Goal: Transaction & Acquisition: Subscribe to service/newsletter

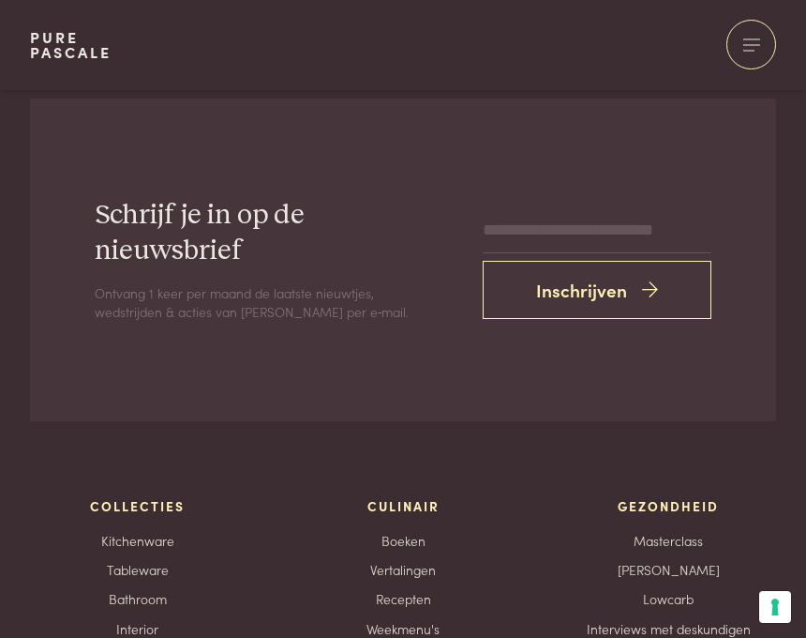
scroll to position [2379, 0]
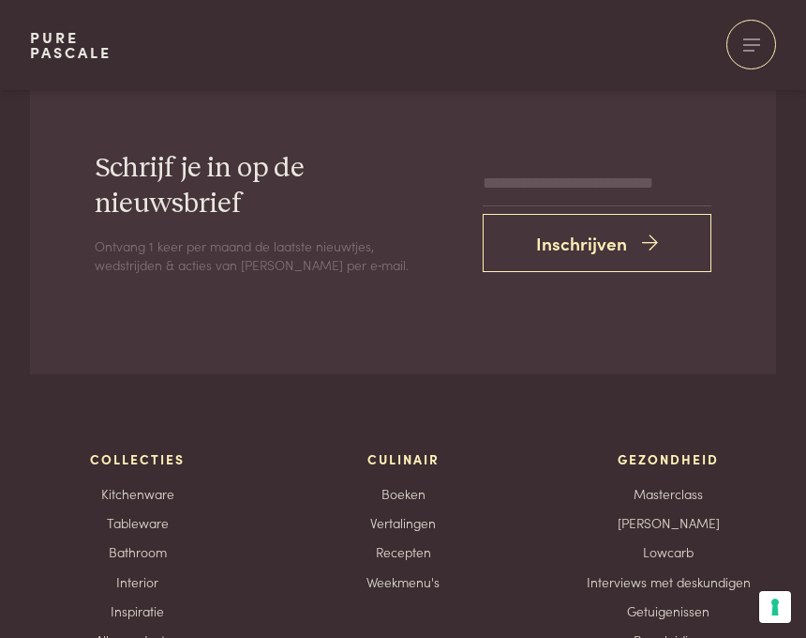
click at [654, 241] on icon "submit" at bounding box center [650, 243] width 16 height 27
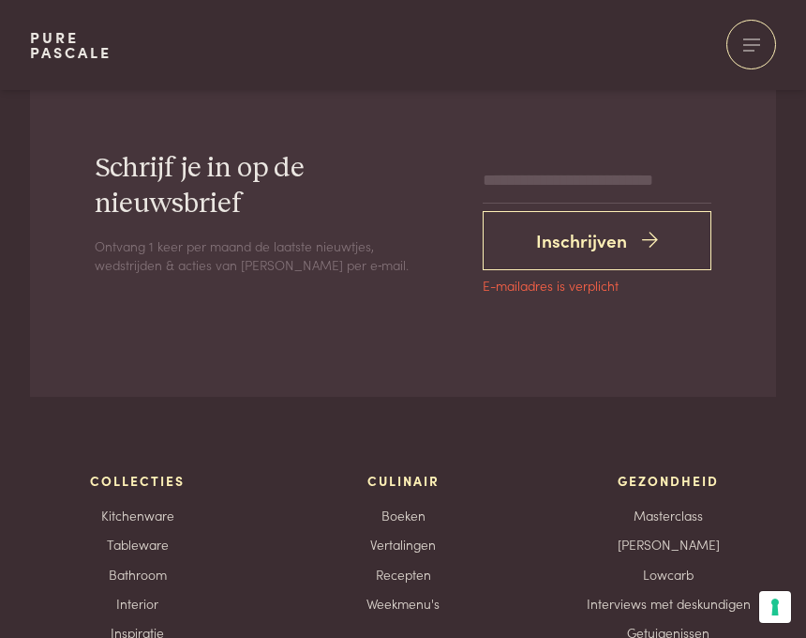
click at [602, 257] on button "Inschrijven" at bounding box center [597, 240] width 229 height 59
click at [669, 231] on button "Inschrijven" at bounding box center [597, 240] width 229 height 59
click at [683, 222] on button "Inschrijven" at bounding box center [597, 240] width 229 height 59
click at [669, 232] on button "Inschrijven" at bounding box center [597, 240] width 229 height 59
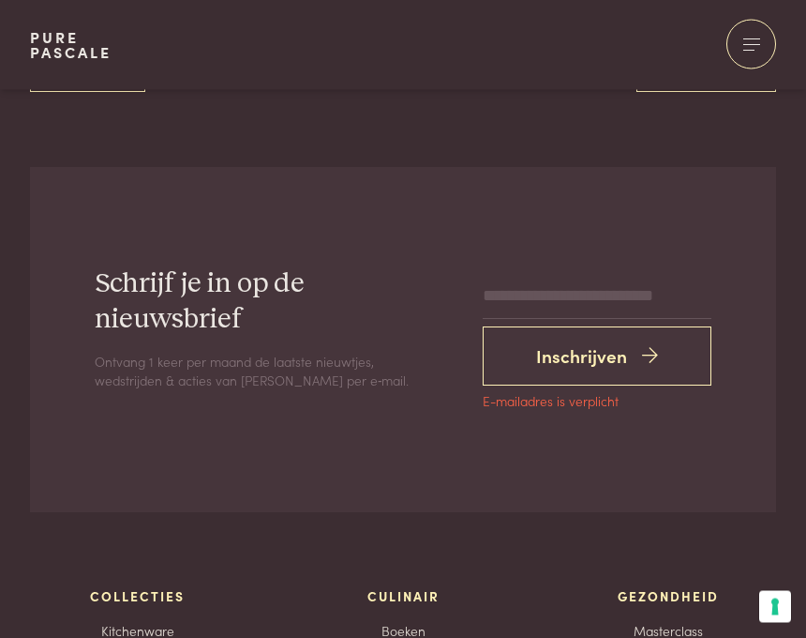
scroll to position [2244, 0]
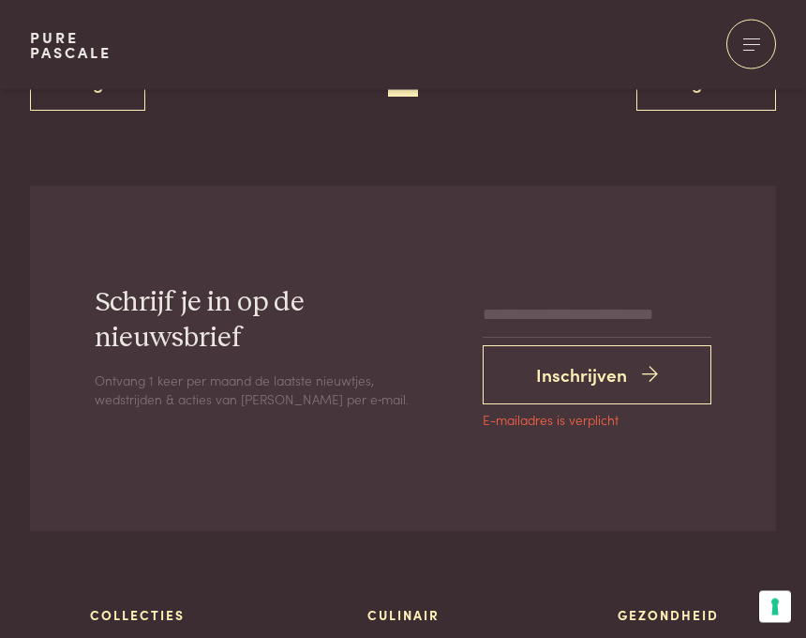
click at [639, 356] on button "Inschrijven" at bounding box center [597, 375] width 229 height 59
click at [636, 358] on button "Inschrijven" at bounding box center [597, 375] width 229 height 59
click at [656, 362] on icon "submit" at bounding box center [650, 375] width 16 height 27
click at [691, 362] on button "Inschrijven" at bounding box center [597, 375] width 229 height 59
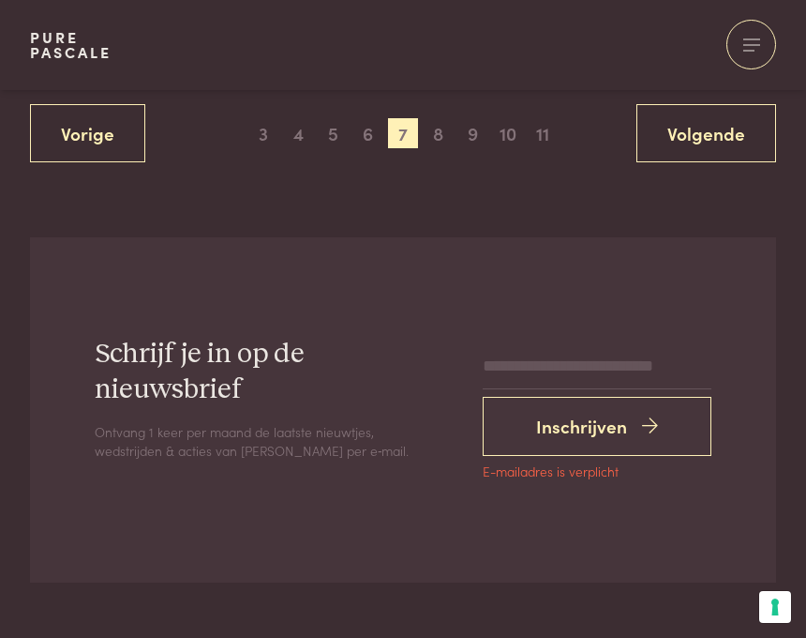
scroll to position [2195, 0]
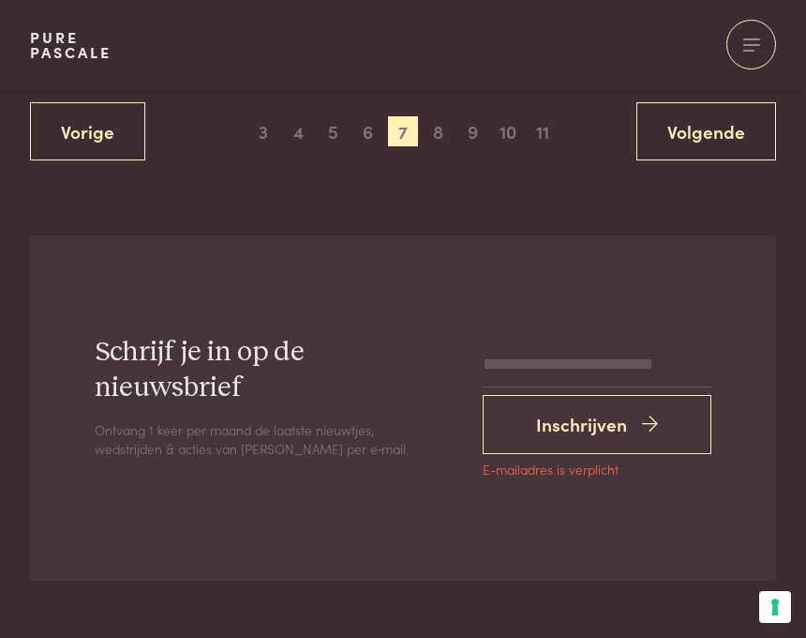
click at [406, 354] on h2 "Schrijf je in op de nieuwsbrief" at bounding box center [274, 369] width 358 height 69
click at [308, 353] on h2 "Schrijf je in op de nieuwsbrief" at bounding box center [274, 369] width 358 height 69
click at [719, 130] on link "Volgende" at bounding box center [707, 131] width 140 height 59
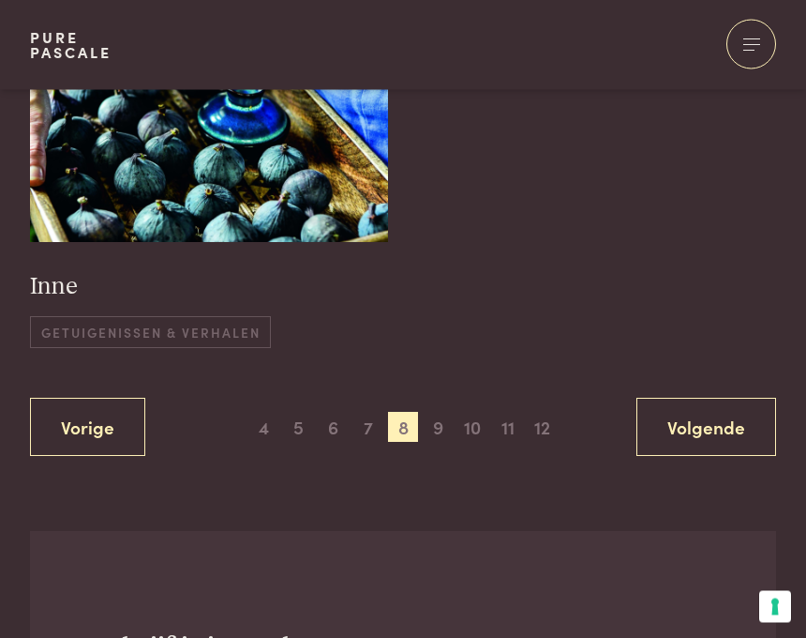
scroll to position [1999, 0]
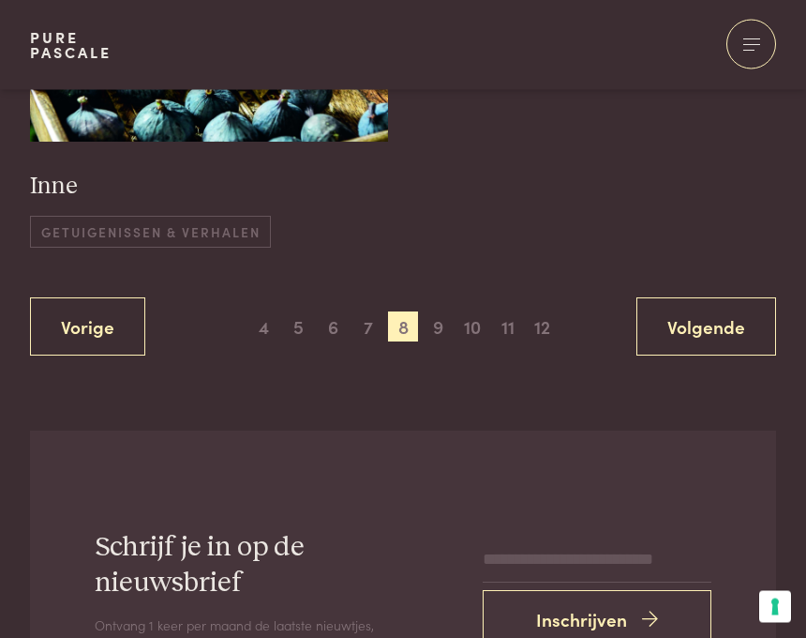
click at [723, 313] on link "Volgende" at bounding box center [707, 327] width 140 height 59
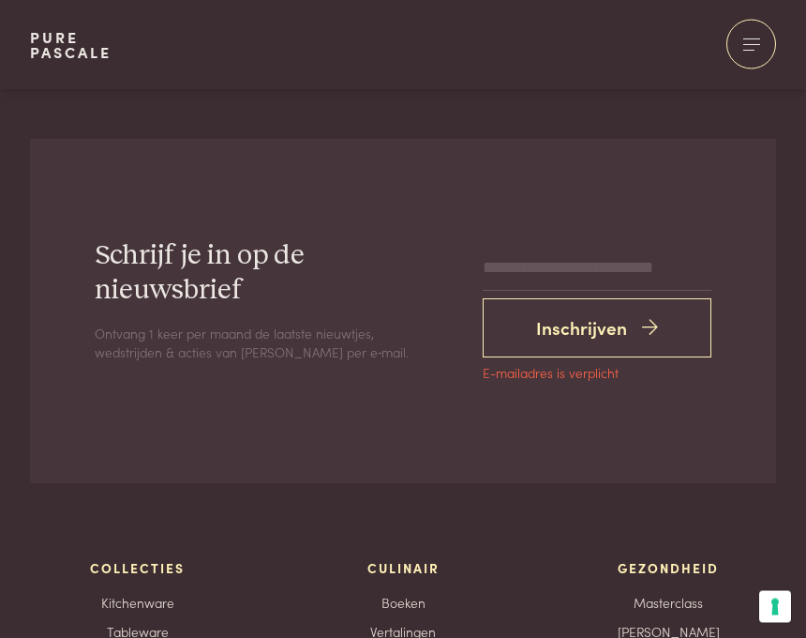
scroll to position [2413, 0]
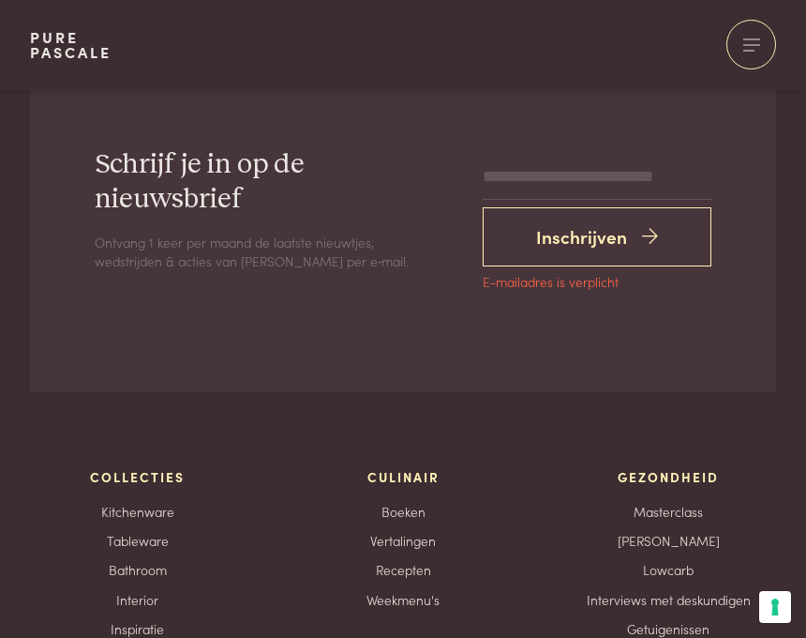
click at [646, 236] on icon "submit" at bounding box center [650, 236] width 16 height 27
click at [601, 276] on span "E-mailadres is verplicht" at bounding box center [551, 282] width 136 height 13
click at [597, 249] on button "Inschrijven" at bounding box center [597, 236] width 229 height 59
click at [612, 251] on button "Inschrijven" at bounding box center [597, 236] width 229 height 59
click at [586, 250] on button "Inschrijven" at bounding box center [597, 236] width 229 height 59
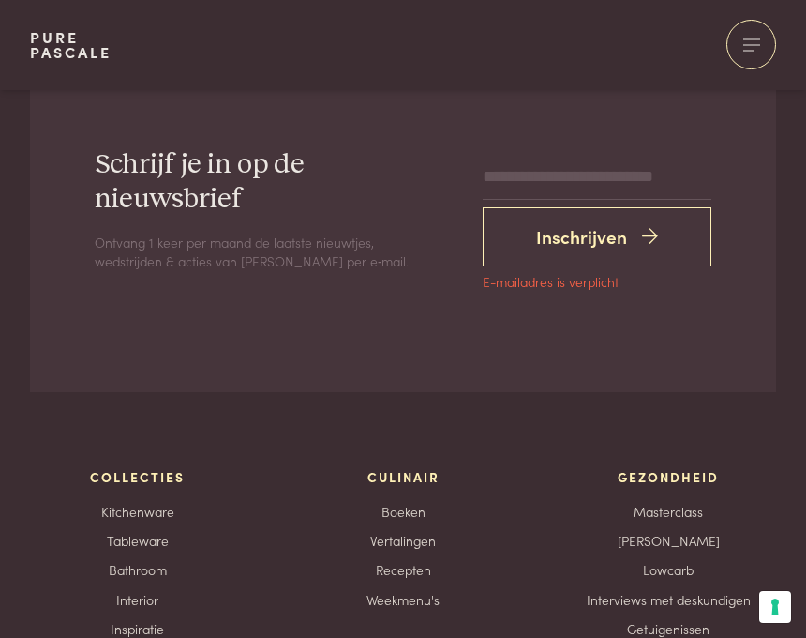
click at [579, 252] on button "Inschrijven" at bounding box center [597, 236] width 229 height 59
click at [640, 176] on input "email" at bounding box center [597, 177] width 229 height 45
click at [654, 176] on input "email" at bounding box center [597, 177] width 229 height 45
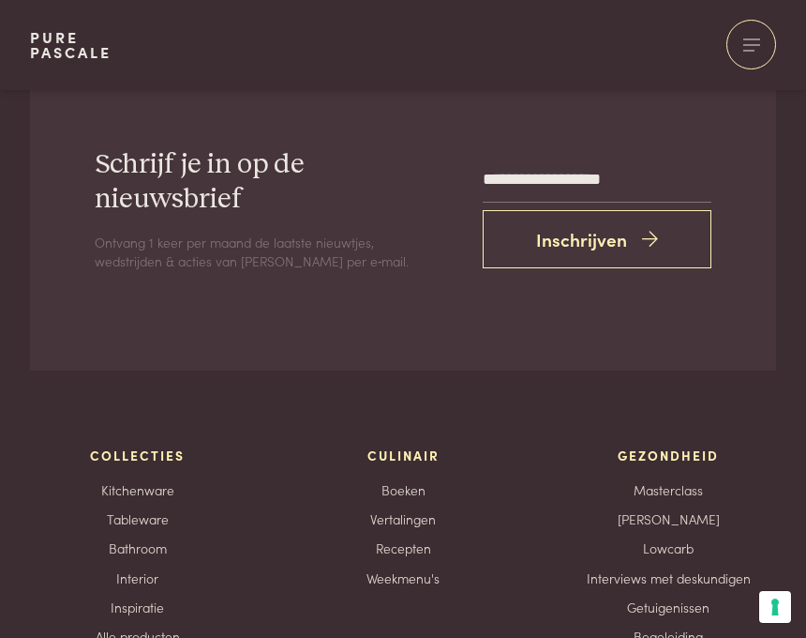
type input "**********"
click at [678, 238] on button "Inschrijven" at bounding box center [597, 239] width 229 height 59
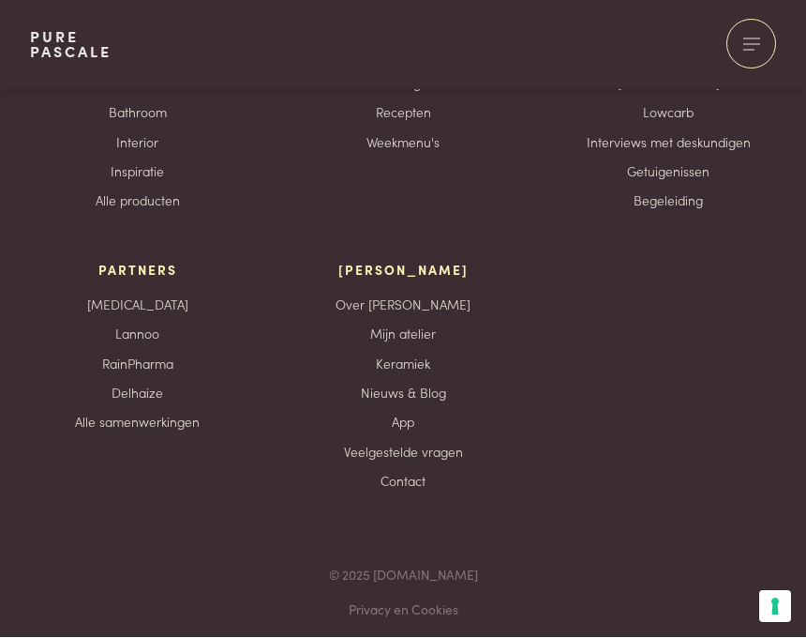
scroll to position [2876, 0]
